Goal: Find contact information: Find contact information

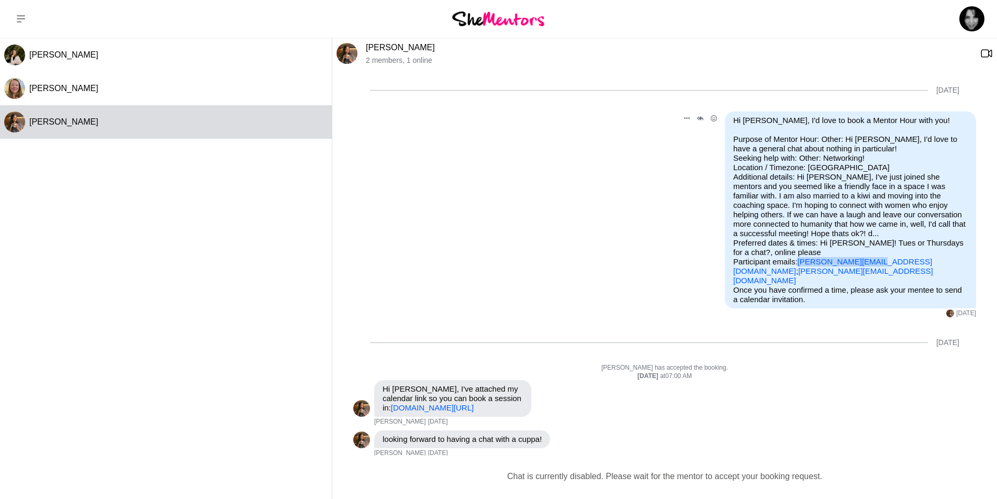
drag, startPoint x: 797, startPoint y: 260, endPoint x: 876, endPoint y: 265, distance: 79.2
click at [876, 265] on p "Purpose of Mentor Hour: Other: Hi [PERSON_NAME], I'd love to have a general cha…" at bounding box center [850, 209] width 234 height 151
click at [961, 447] on div "Reply Pin Mark as unread Flag Mute looking forward to having a chat with a cupp…" at bounding box center [664, 443] width 623 height 27
drag, startPoint x: 796, startPoint y: 261, endPoint x: 875, endPoint y: 262, distance: 79.0
click at [875, 262] on p "Purpose of Mentor Hour: Other: Hi Amy, I'd love to have a general chat about no…" at bounding box center [850, 209] width 234 height 151
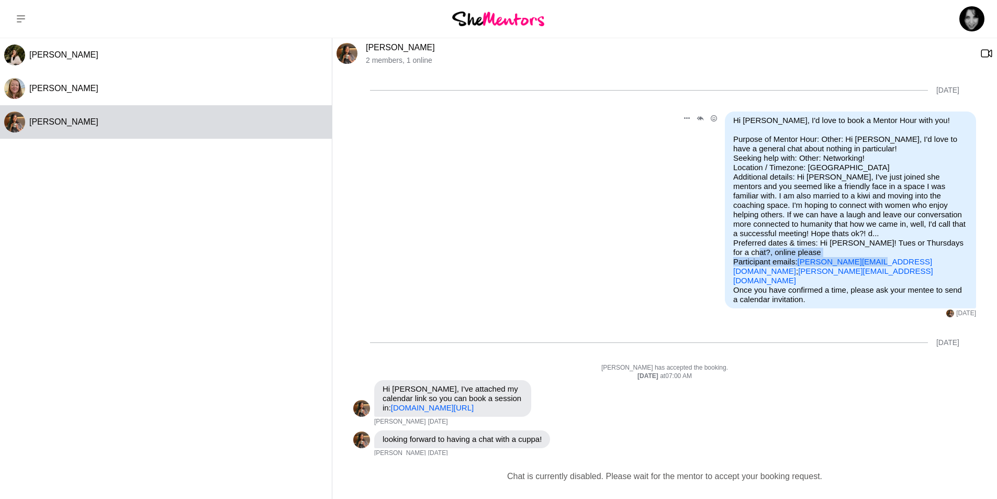
copy p "amy@amycunliffe.com"
drag, startPoint x: 43, startPoint y: 215, endPoint x: 52, endPoint y: 184, distance: 32.3
click at [43, 215] on div "Katriona Li Tammy McCann Amy Cunliffe" at bounding box center [166, 266] width 332 height 456
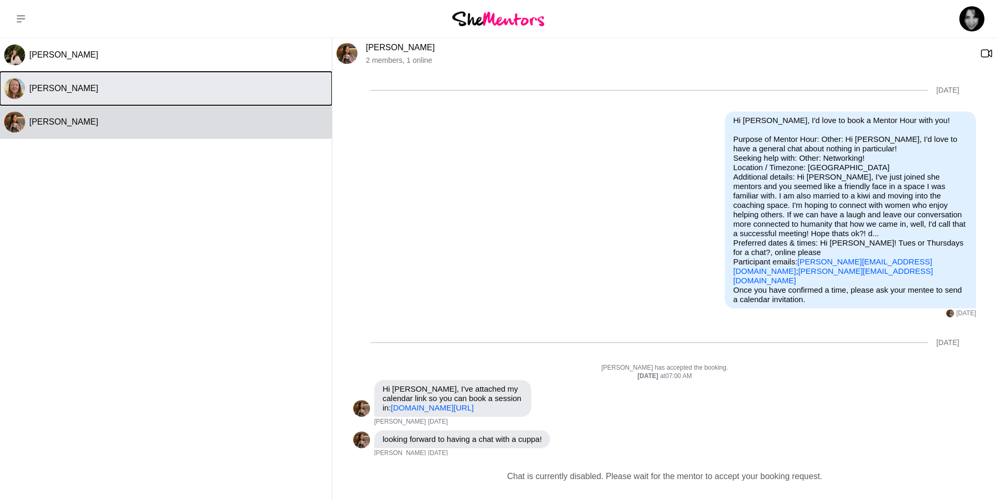
click at [68, 84] on span "[PERSON_NAME]" at bounding box center [63, 88] width 69 height 9
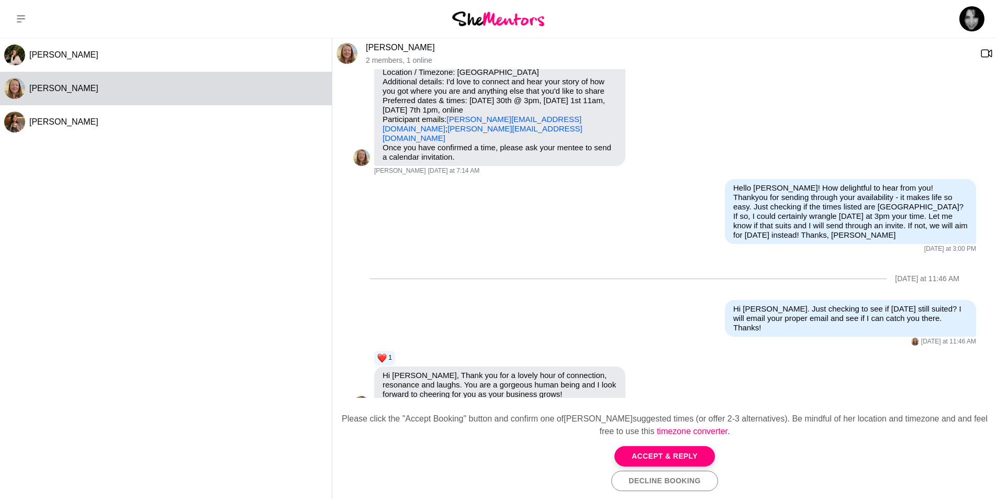
scroll to position [86, 0]
drag, startPoint x: 514, startPoint y: 129, endPoint x: 381, endPoint y: 129, distance: 132.9
click at [381, 129] on div "Hi Donna English, I'd love to book a Mentor Hour with you! Purpose of Mentor Ho…" at bounding box center [499, 96] width 251 height 140
copy link "[PERSON_NAME][EMAIL_ADDRESS][DOMAIN_NAME]"
